Goal: Task Accomplishment & Management: Complete application form

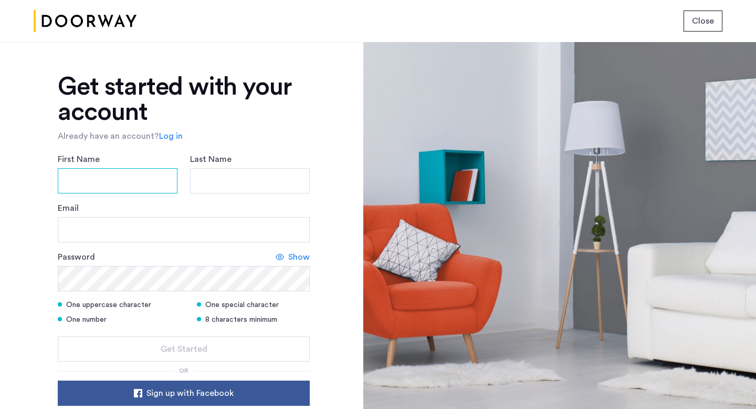
click at [119, 192] on input "First Name" at bounding box center [118, 180] width 120 height 25
type input "******"
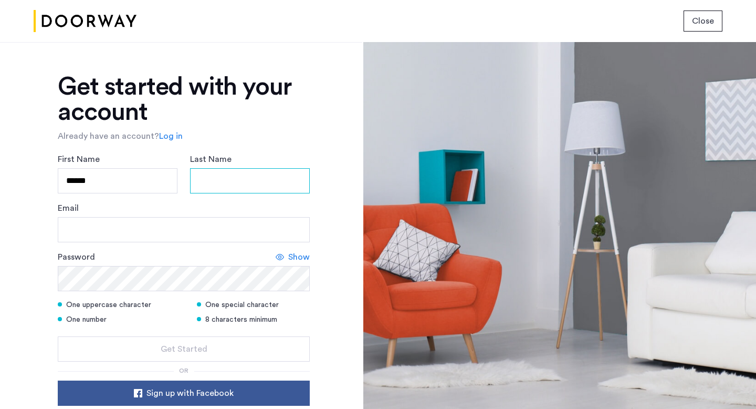
type input "******"
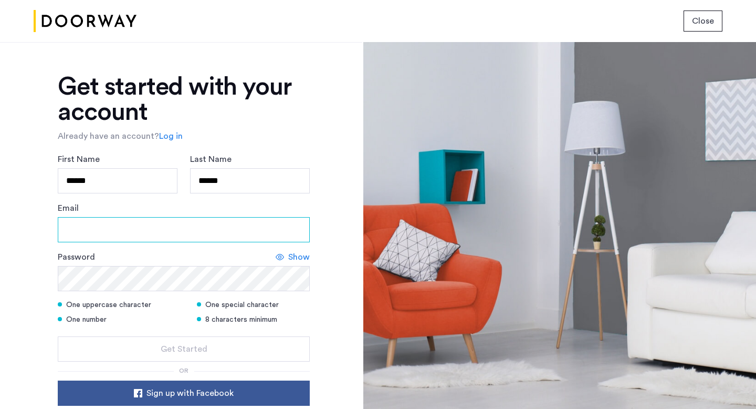
type input "**********"
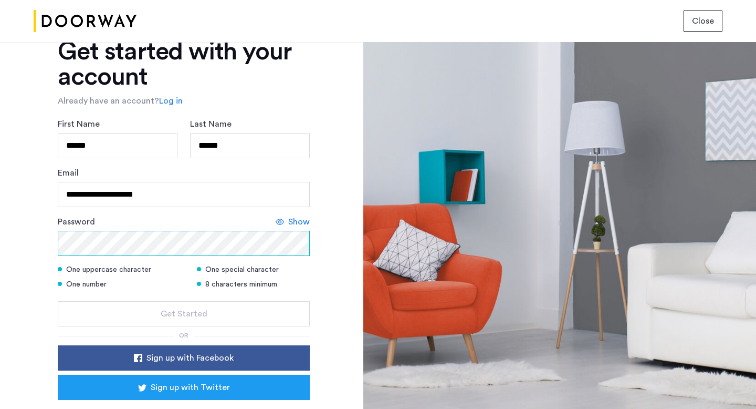
scroll to position [88, 0]
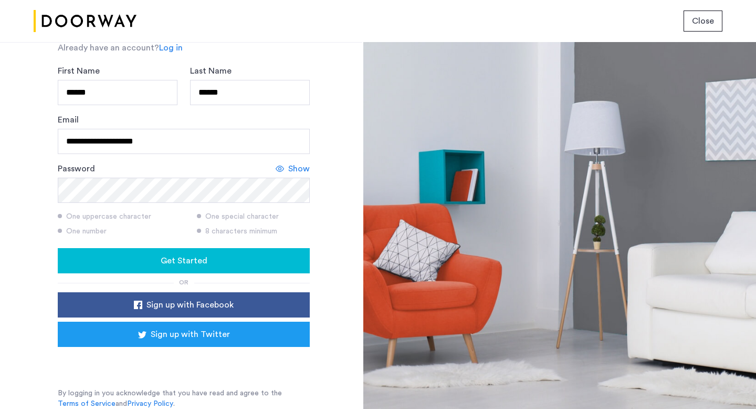
click at [246, 265] on div "Get Started" at bounding box center [183, 260] width 235 height 13
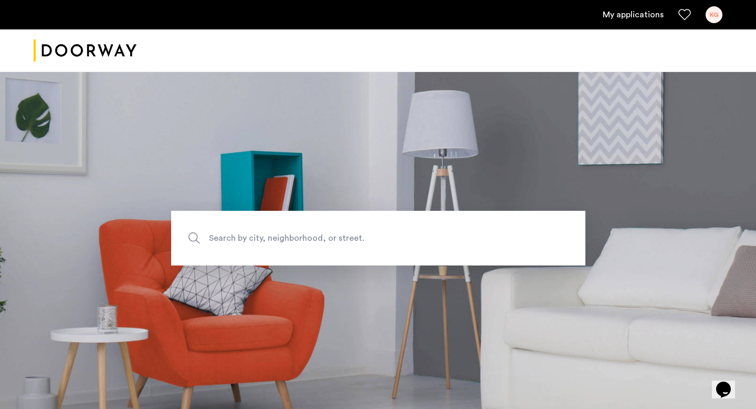
click at [397, 234] on span "Search by city, neighborhood, or street." at bounding box center [354, 238] width 290 height 14
click at [397, 234] on input "Search by city, neighborhood, or street." at bounding box center [378, 238] width 414 height 55
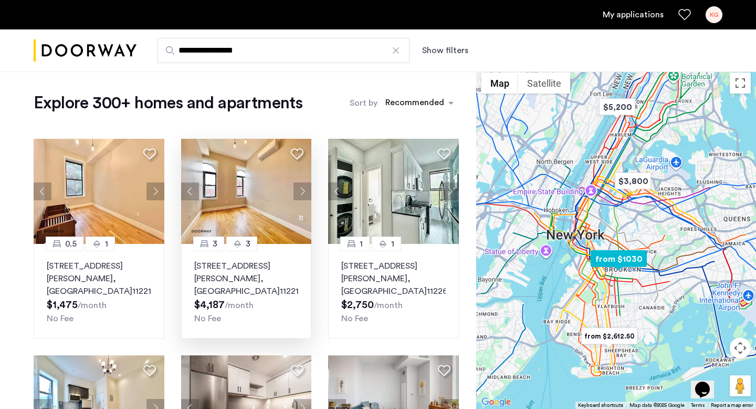
click at [305, 191] on button "Next apartment" at bounding box center [303, 191] width 18 height 18
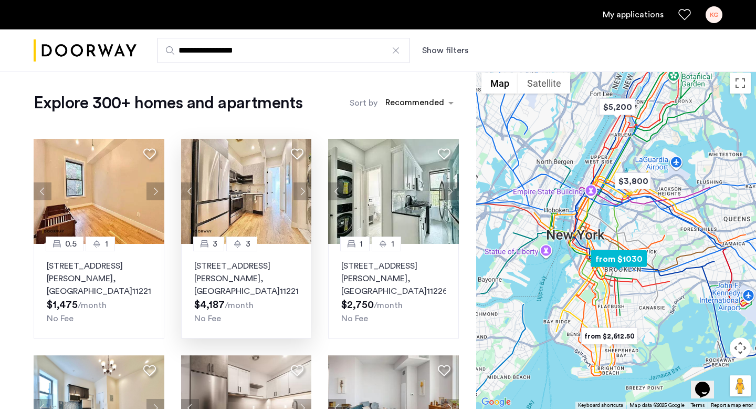
click at [305, 191] on button "Next apartment" at bounding box center [303, 191] width 18 height 18
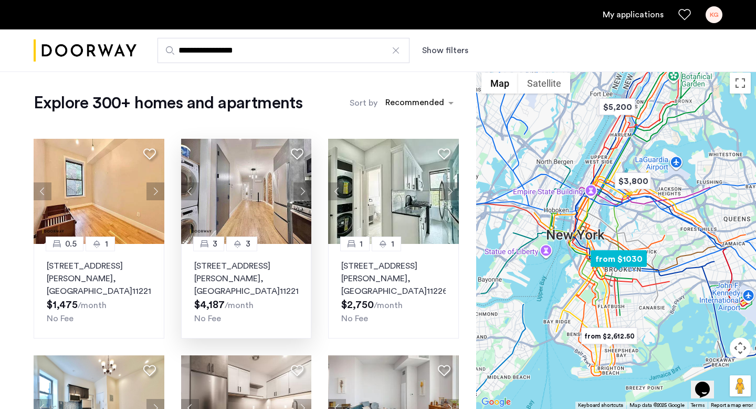
click at [305, 191] on button "Next apartment" at bounding box center [303, 191] width 18 height 18
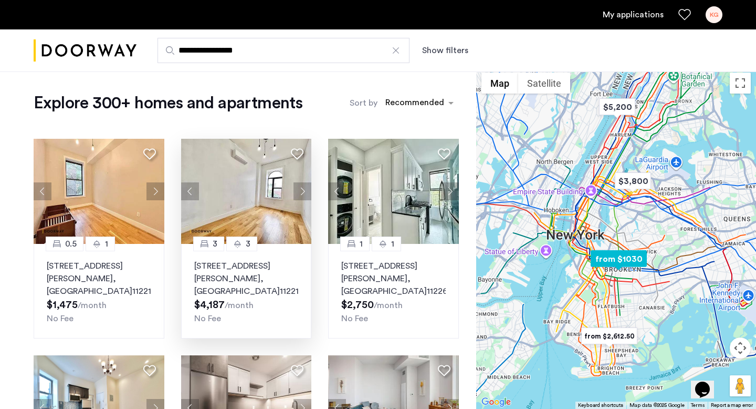
click at [305, 191] on button "Next apartment" at bounding box center [303, 191] width 18 height 18
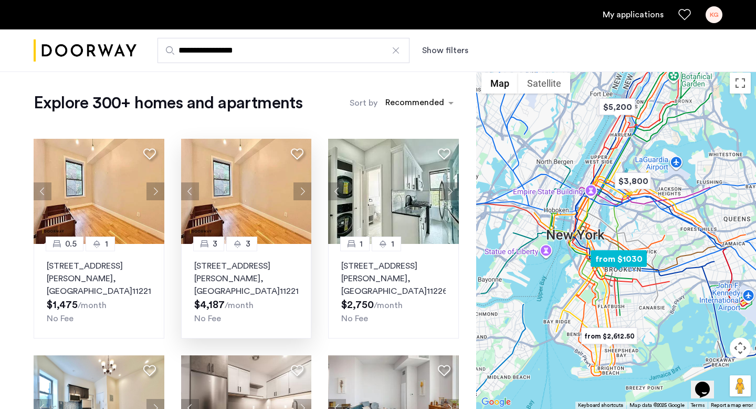
click at [305, 191] on button "Next apartment" at bounding box center [303, 191] width 18 height 18
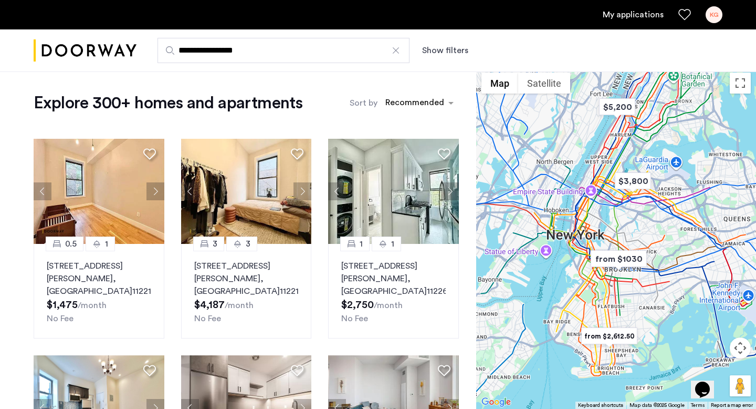
click at [432, 54] on button "Show filters" at bounding box center [445, 50] width 46 height 13
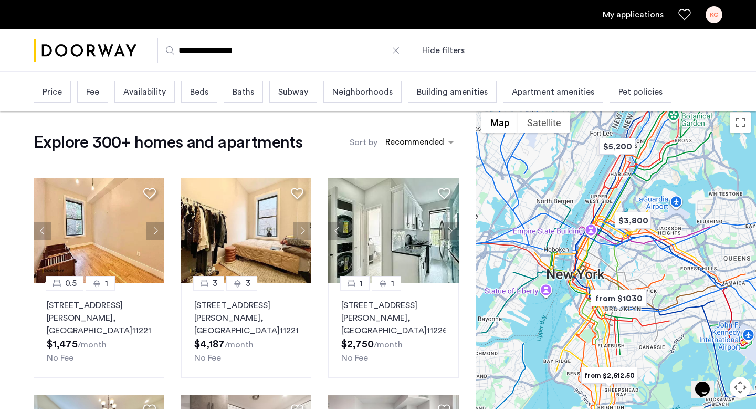
click at [210, 91] on div "Beds" at bounding box center [199, 92] width 36 height 22
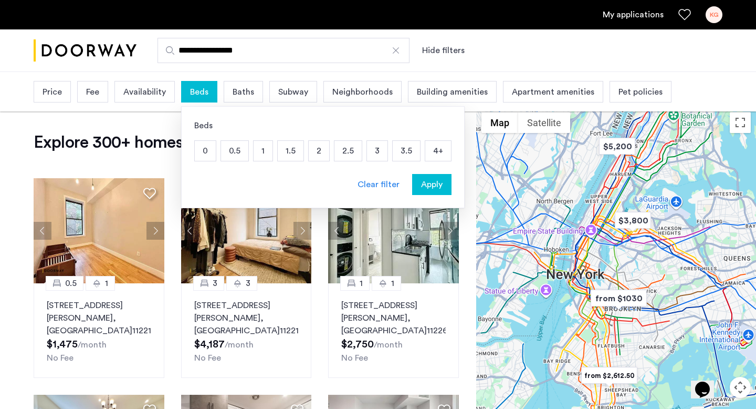
click at [316, 152] on p "2" at bounding box center [319, 151] width 20 height 20
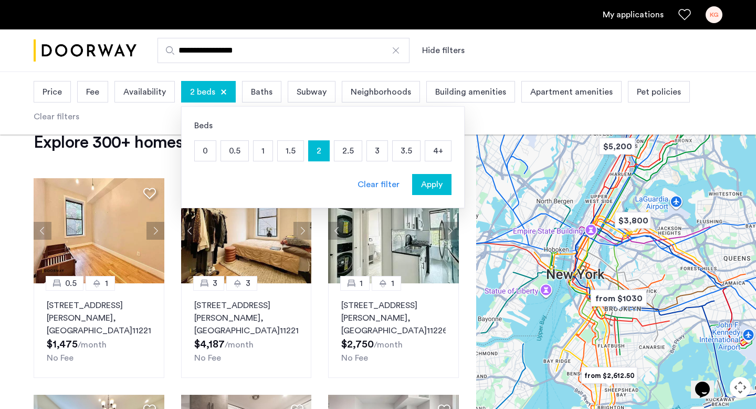
click at [267, 88] on span "Baths" at bounding box center [262, 92] width 22 height 13
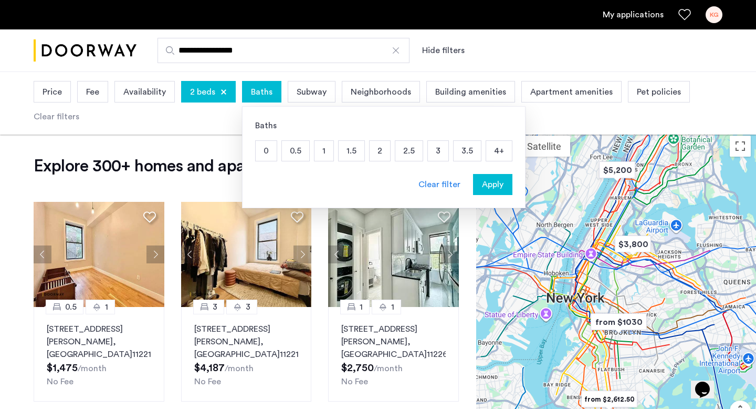
click at [343, 154] on p "1.5" at bounding box center [352, 151] width 26 height 20
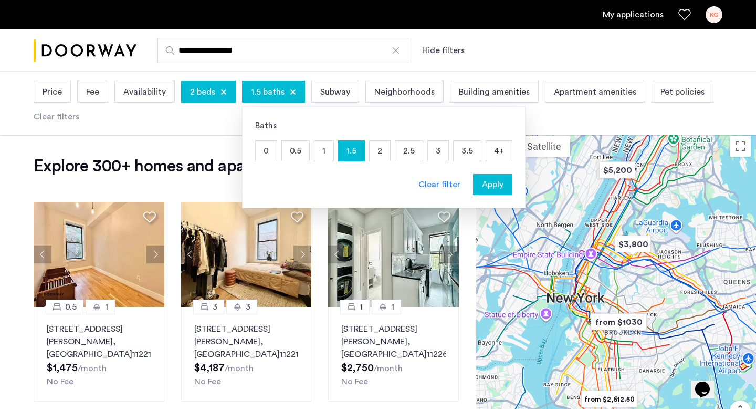
click at [493, 190] on span "Apply" at bounding box center [493, 184] width 22 height 13
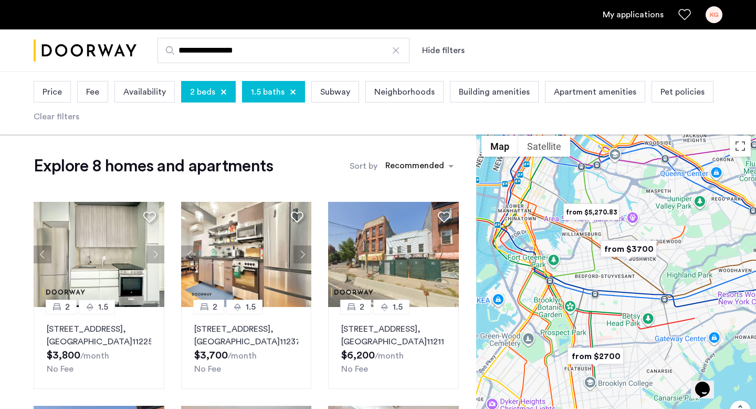
click at [280, 97] on span "1.5 baths" at bounding box center [268, 92] width 34 height 13
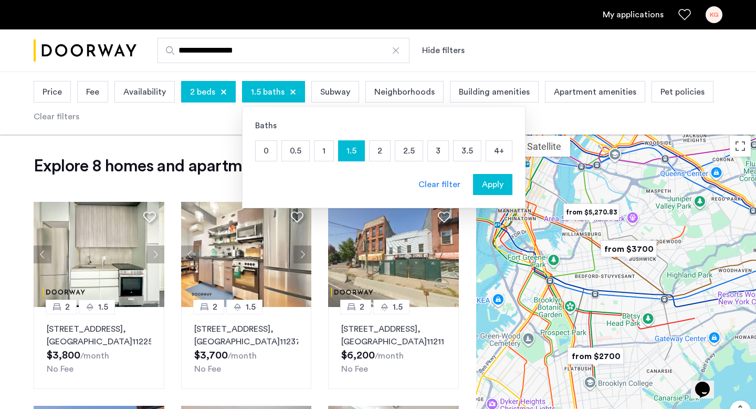
click at [384, 154] on p "2" at bounding box center [380, 151] width 20 height 20
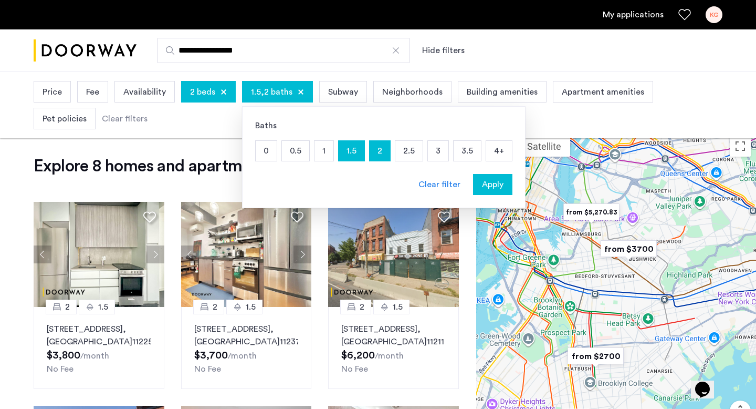
click at [495, 188] on span "Apply" at bounding box center [493, 184] width 22 height 13
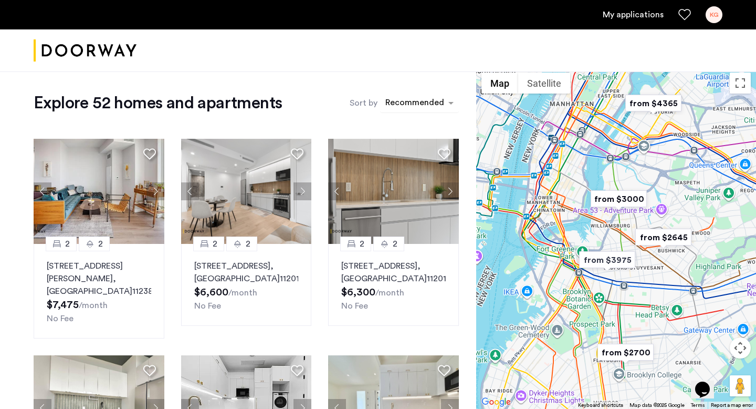
click at [394, 106] on div "sort-apartment" at bounding box center [415, 104] width 62 height 14
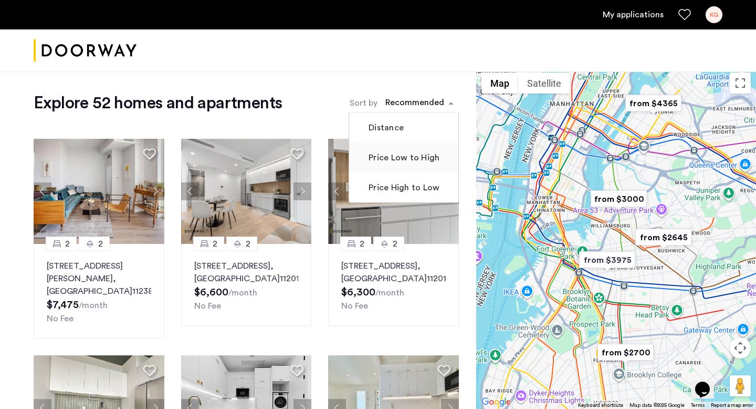
click at [399, 164] on mat-checkbox "Price Low to High" at bounding box center [403, 157] width 109 height 30
click at [387, 157] on label "Price Low to High" at bounding box center [403, 157] width 73 height 13
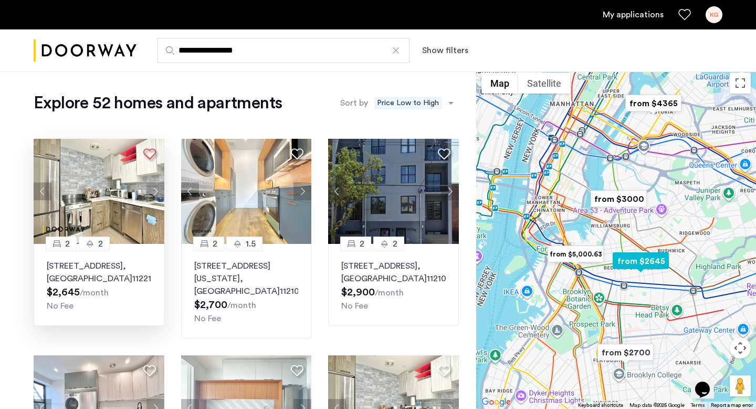
click at [150, 153] on icon at bounding box center [149, 154] width 13 height 13
click at [149, 149] on icon at bounding box center [149, 154] width 13 height 13
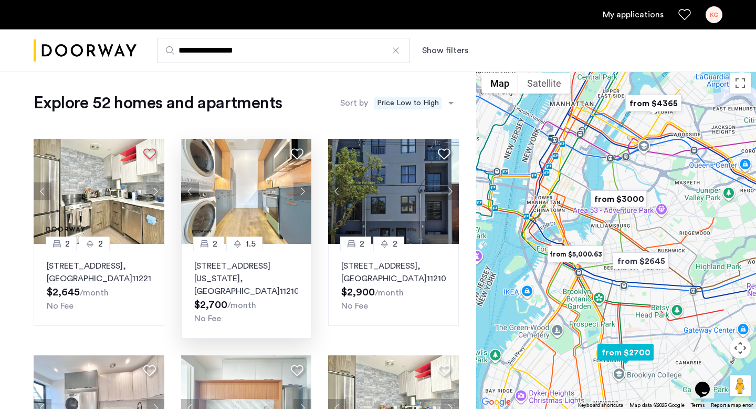
click at [301, 190] on button "Next apartment" at bounding box center [303, 191] width 18 height 18
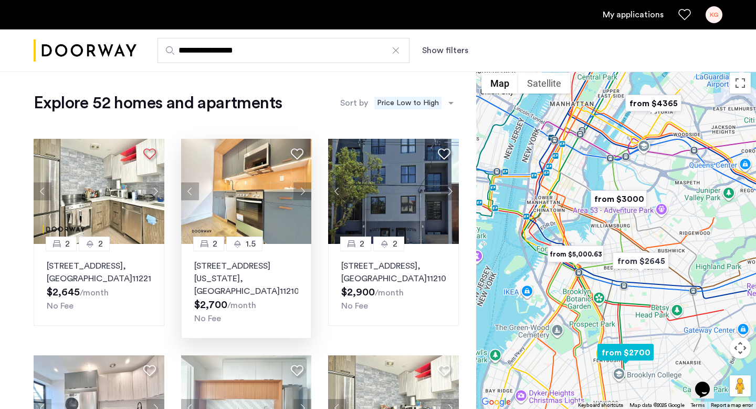
click at [301, 190] on button "Next apartment" at bounding box center [303, 191] width 18 height 18
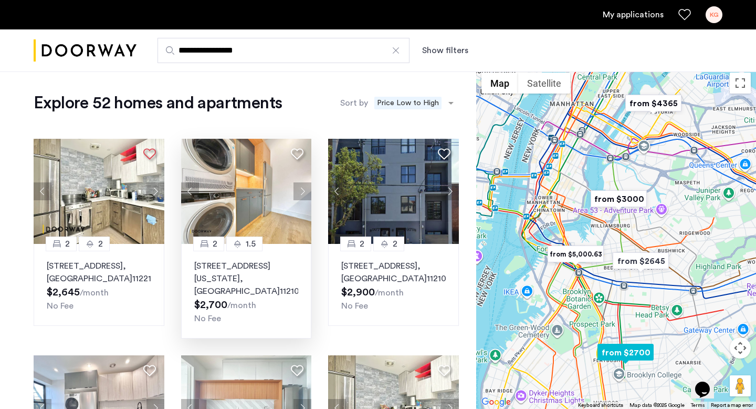
click at [299, 153] on icon at bounding box center [297, 154] width 13 height 13
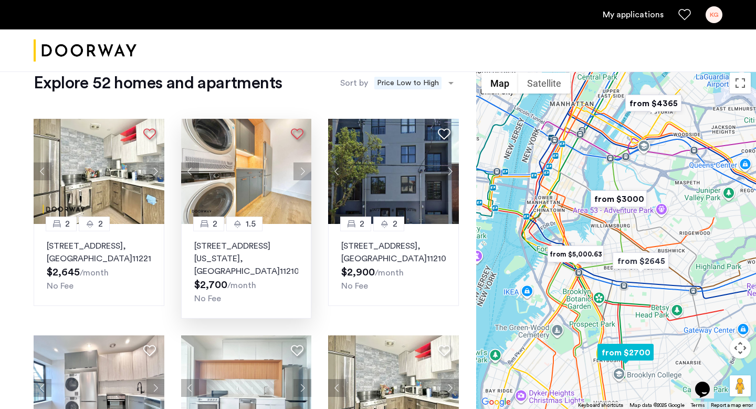
scroll to position [23, 0]
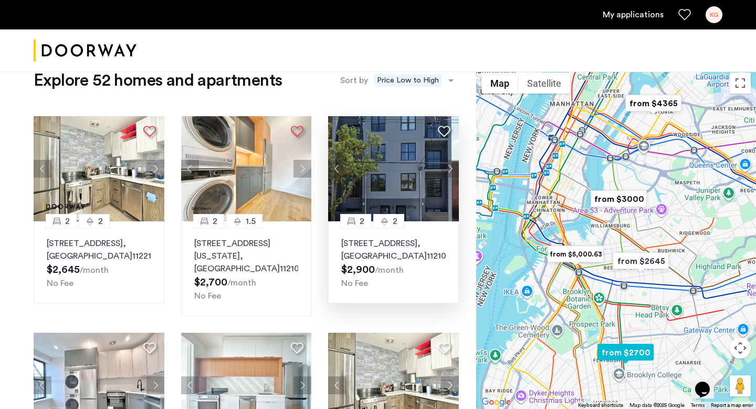
click at [444, 138] on icon at bounding box center [444, 131] width 13 height 13
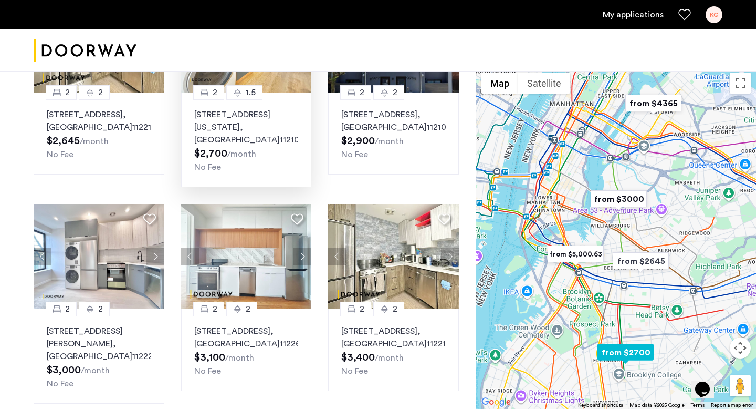
scroll to position [153, 0]
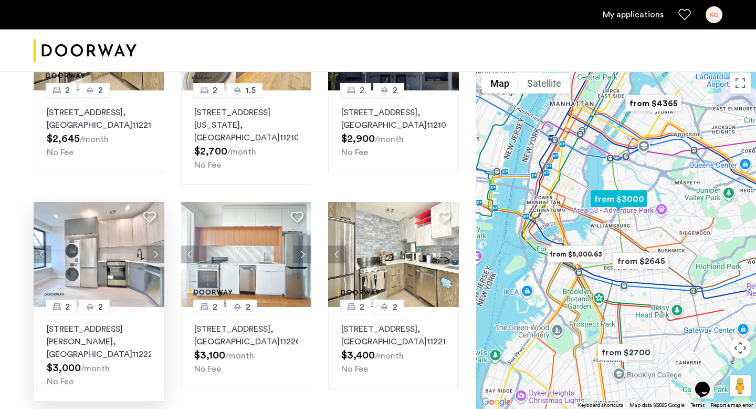
click at [149, 211] on icon at bounding box center [149, 217] width 13 height 13
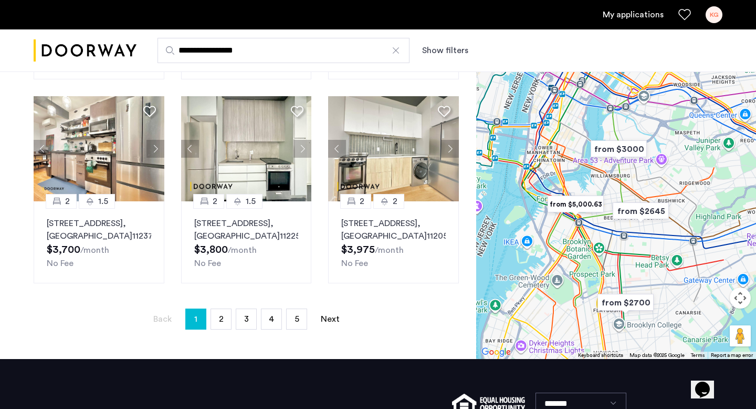
scroll to position [783, 0]
